Goal: Find contact information: Find contact information

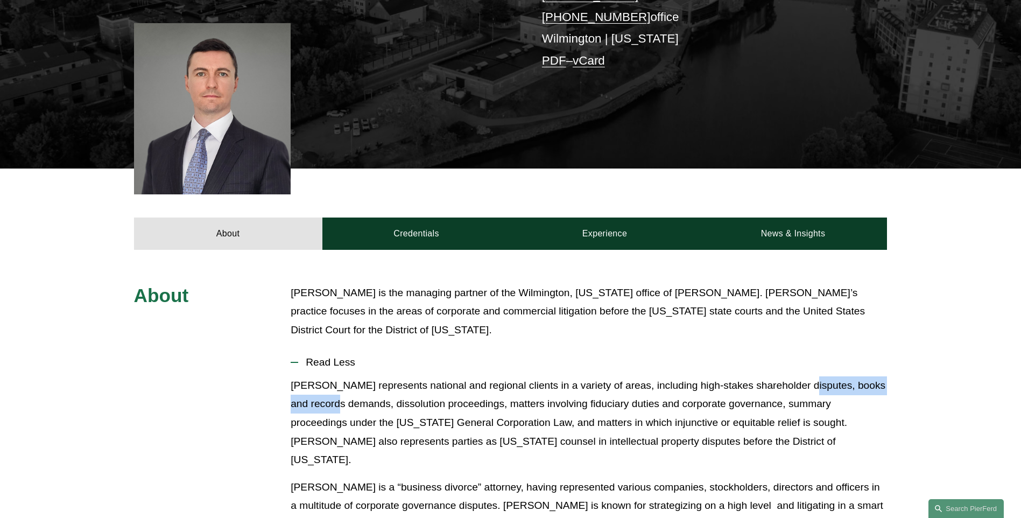
scroll to position [167, 0]
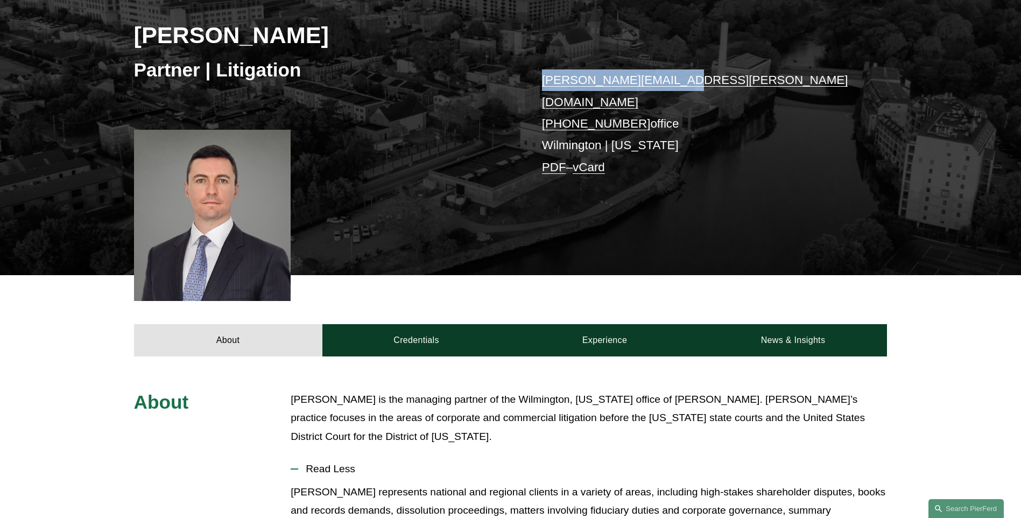
drag, startPoint x: 682, startPoint y: 78, endPoint x: 533, endPoint y: 76, distance: 149.2
click at [533, 76] on div "Carl D. Neff Partner | Litigation carl.neff@pierferd.com +1.302.482.4244 office…" at bounding box center [510, 115] width 1021 height 319
click at [717, 88] on p "carl.neff@pierferd.com +1.302.482.4244 office Wilmington | New York PDF – vCard" at bounding box center [699, 123] width 314 height 109
drag, startPoint x: 674, startPoint y: 79, endPoint x: 543, endPoint y: 80, distance: 130.9
click at [543, 80] on p "carl.neff@pierferd.com +1.302.482.4244 office Wilmington | New York PDF – vCard" at bounding box center [699, 123] width 314 height 109
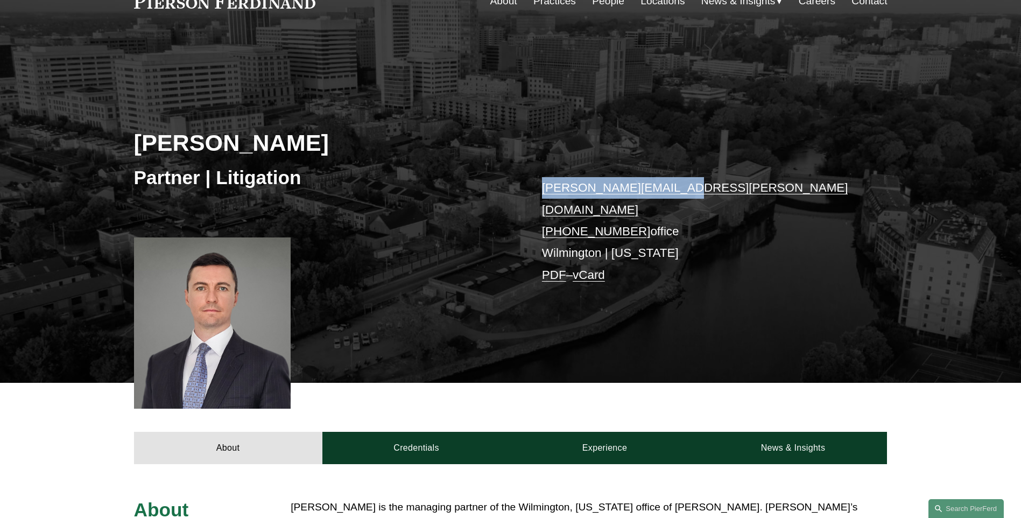
scroll to position [0, 0]
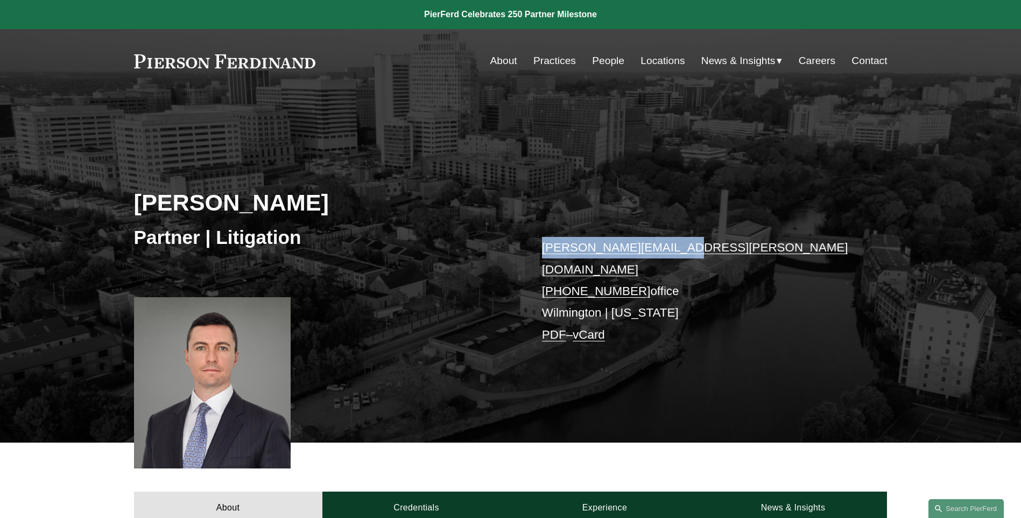
click at [687, 253] on p "carl.neff@pierferd.com +1.302.482.4244 office Wilmington | New York PDF – vCard" at bounding box center [699, 291] width 314 height 109
drag, startPoint x: 669, startPoint y: 246, endPoint x: 529, endPoint y: 246, distance: 140.0
click at [529, 246] on div "Carl D. Neff Partner | Litigation carl.neff@pierferd.com +1.302.482.4244 office…" at bounding box center [510, 283] width 1021 height 319
copy link "carl.neff@pierferd.com"
click at [651, 60] on link "Locations" at bounding box center [663, 61] width 44 height 20
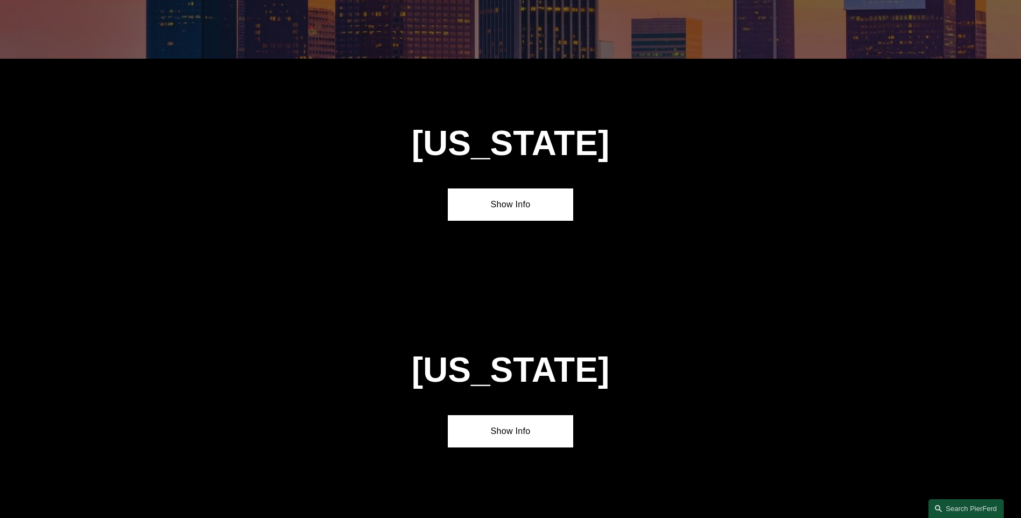
scroll to position [1185, 0]
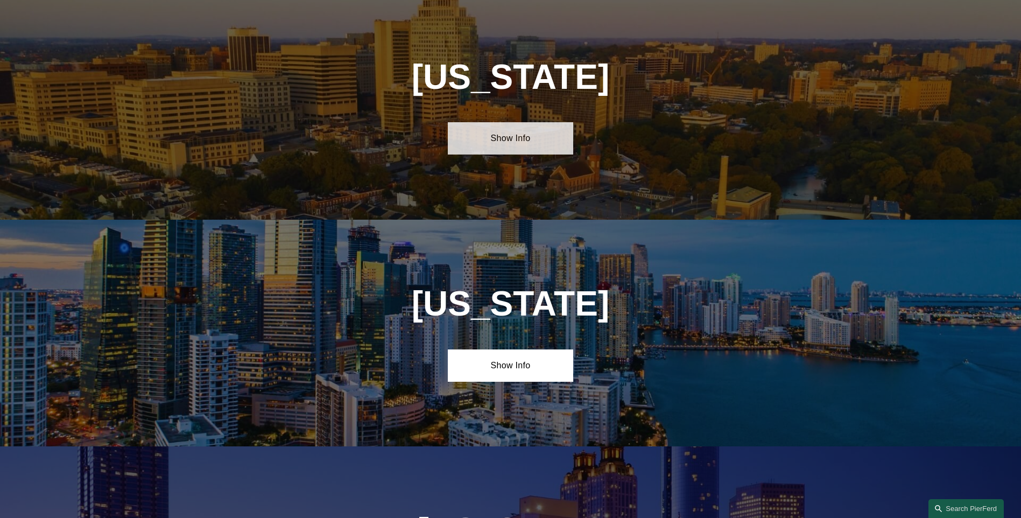
click at [507, 142] on link "Show Info" at bounding box center [510, 138] width 125 height 32
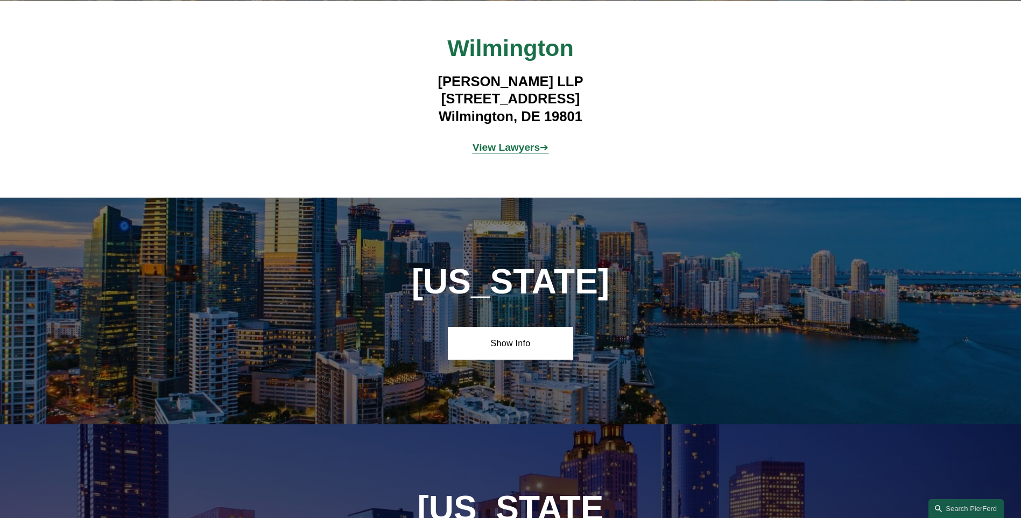
scroll to position [1400, 0]
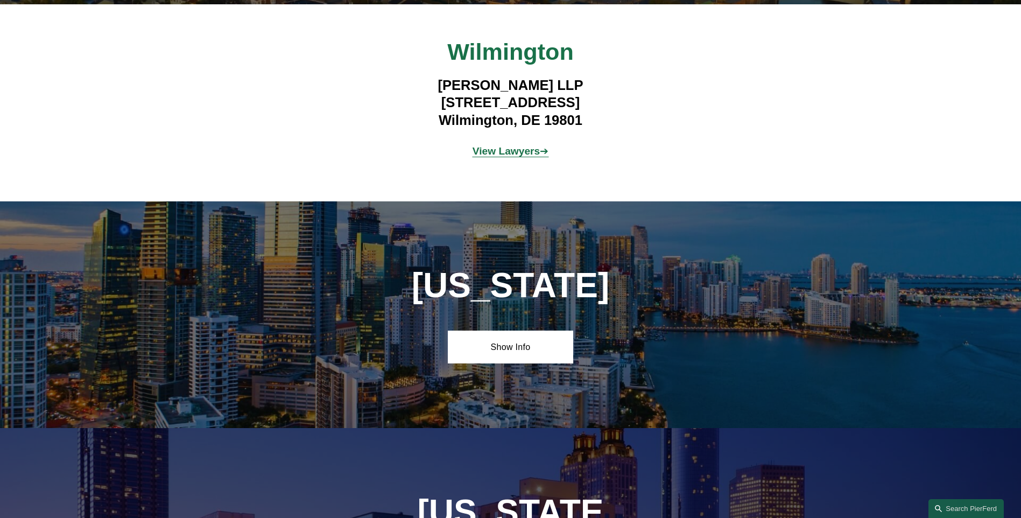
click at [508, 151] on strong "View Lawyers" at bounding box center [507, 150] width 68 height 11
